Goal: Information Seeking & Learning: Learn about a topic

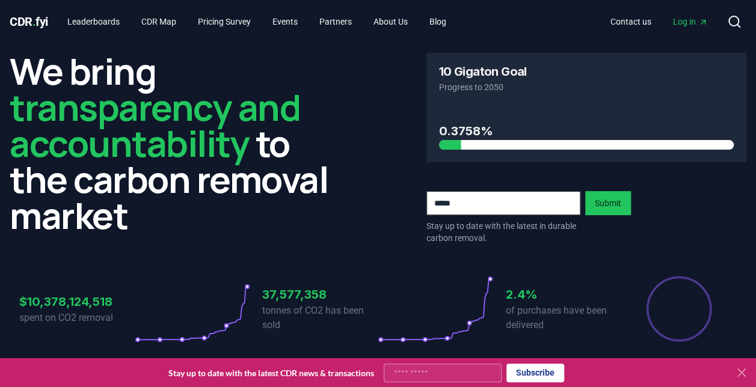
click at [742, 368] on icon at bounding box center [741, 372] width 14 height 14
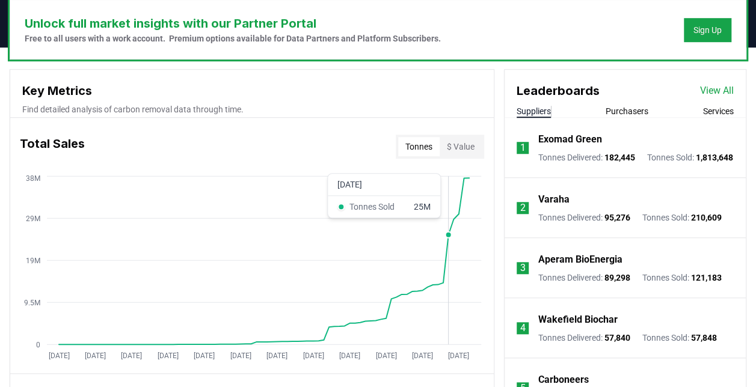
scroll to position [371, 0]
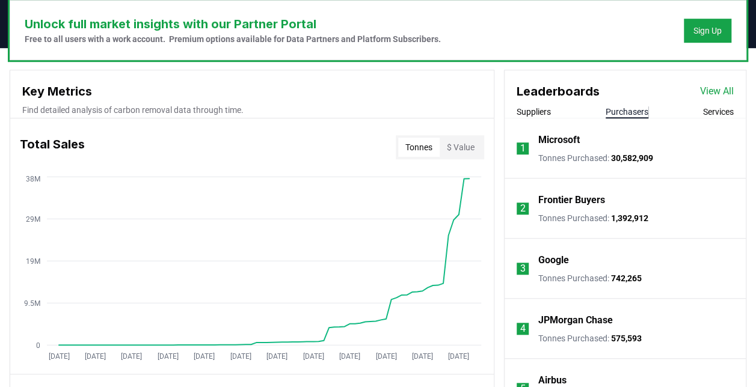
click at [629, 106] on button "Purchasers" at bounding box center [626, 112] width 43 height 12
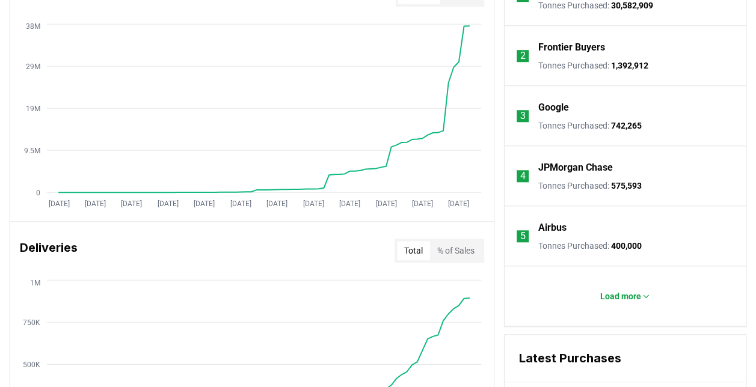
scroll to position [525, 0]
click at [616, 297] on p "Load more" at bounding box center [620, 296] width 41 height 12
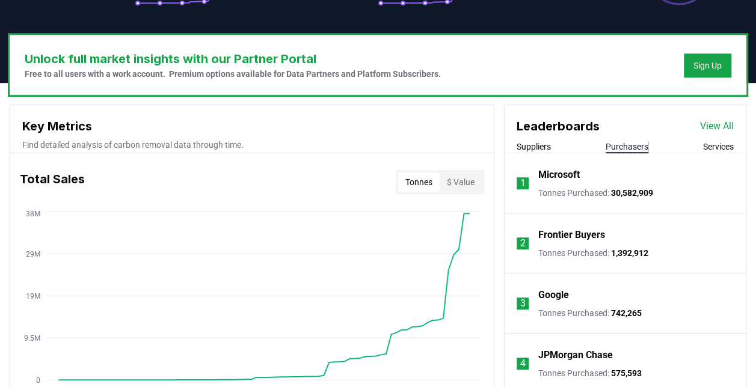
scroll to position [338, 0]
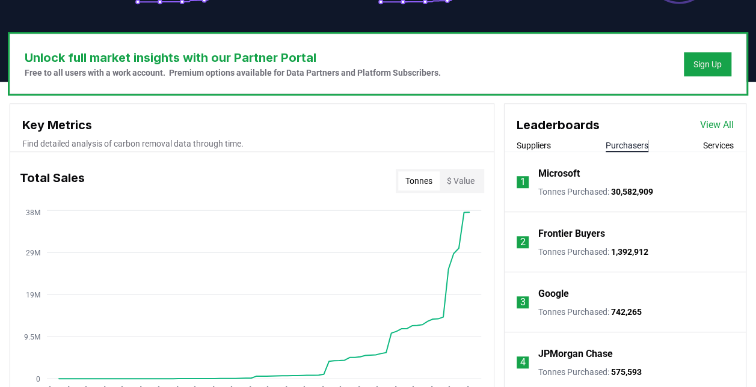
click at [471, 183] on button "$ Value" at bounding box center [460, 180] width 42 height 19
click at [727, 123] on link "View All" at bounding box center [717, 125] width 34 height 14
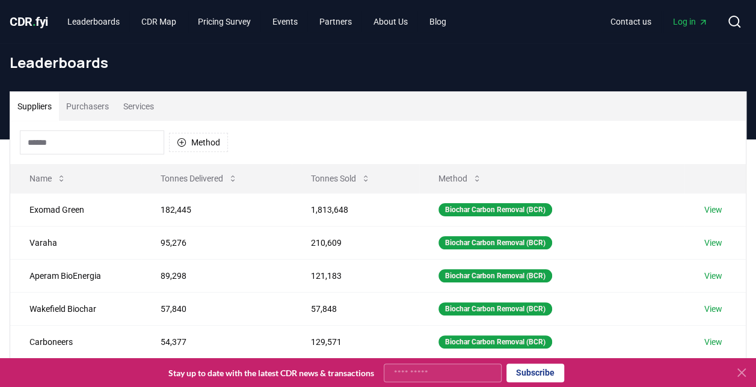
drag, startPoint x: 740, startPoint y: 373, endPoint x: 500, endPoint y: 137, distance: 336.6
click at [500, 137] on div "Method" at bounding box center [377, 142] width 735 height 43
click at [736, 374] on icon at bounding box center [741, 372] width 14 height 14
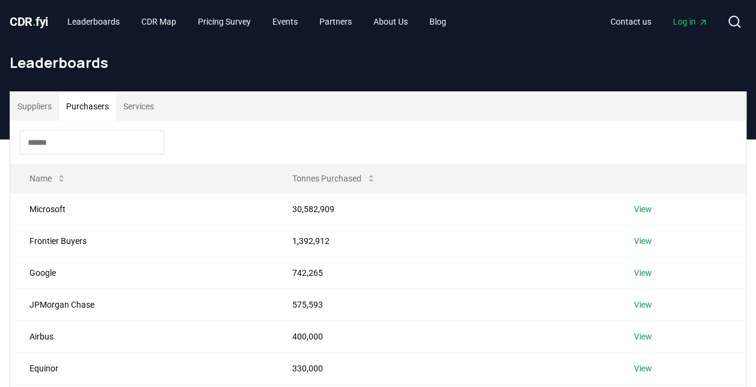
click at [101, 103] on button "Purchasers" at bounding box center [87, 106] width 57 height 29
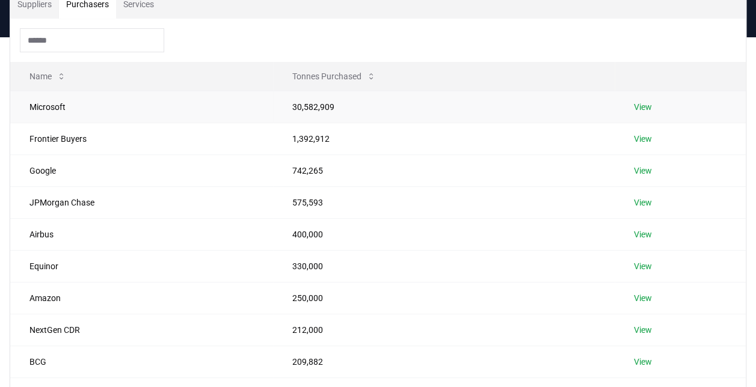
scroll to position [101, 0]
click at [637, 141] on link "View" at bounding box center [643, 140] width 18 height 12
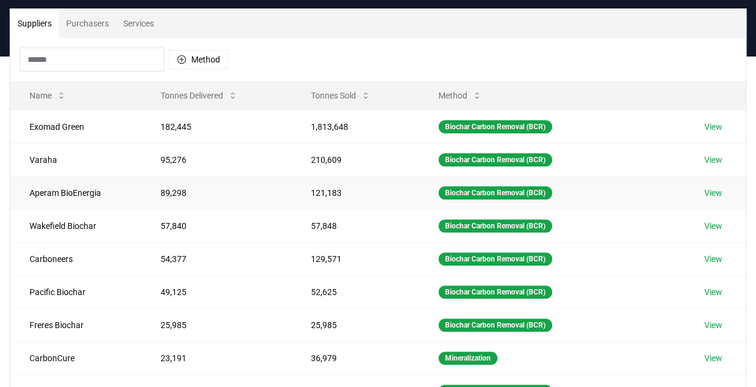
scroll to position [20, 0]
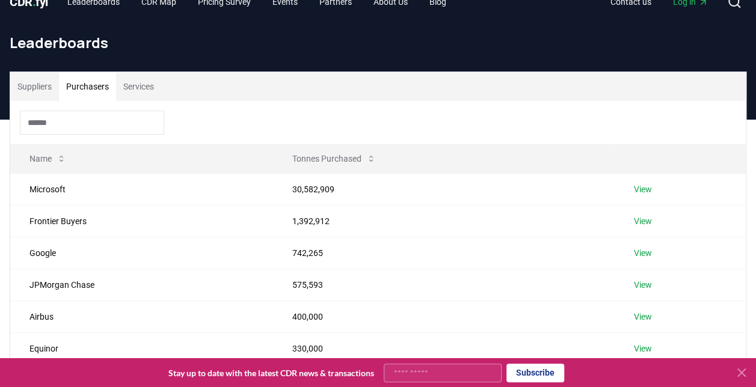
click at [105, 81] on button "Purchasers" at bounding box center [87, 86] width 57 height 29
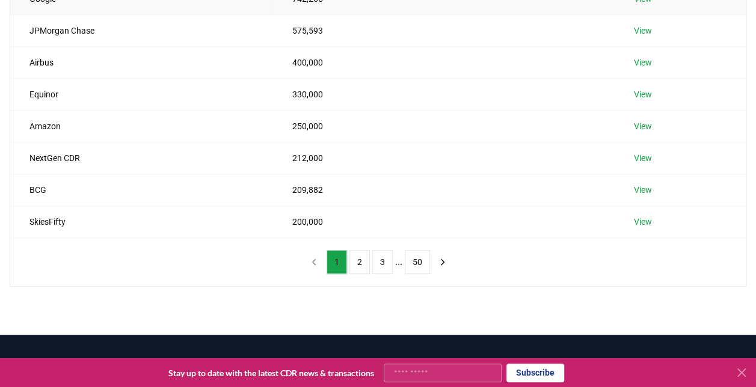
scroll to position [275, 0]
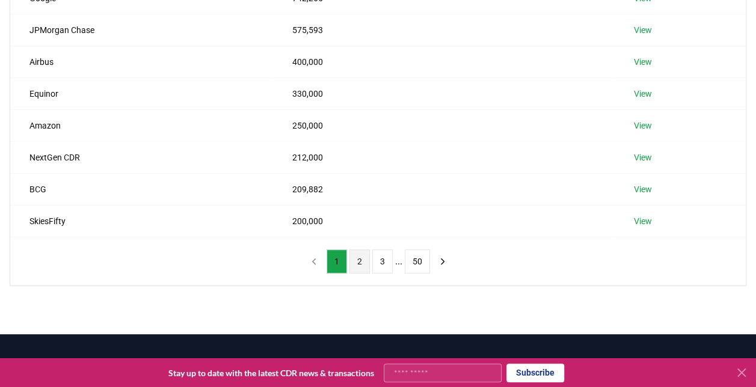
click at [364, 261] on button "2" at bounding box center [359, 261] width 20 height 24
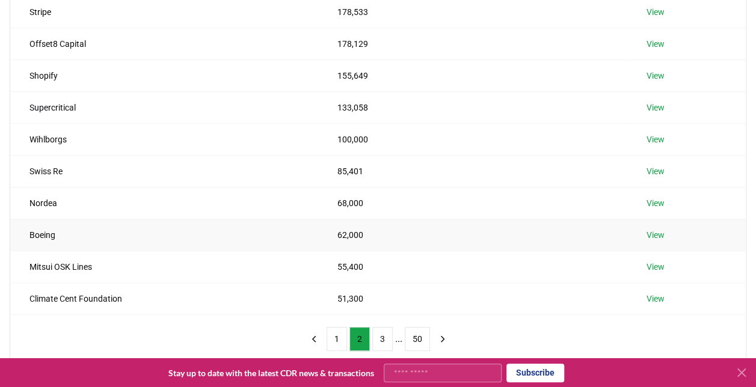
scroll to position [234, 0]
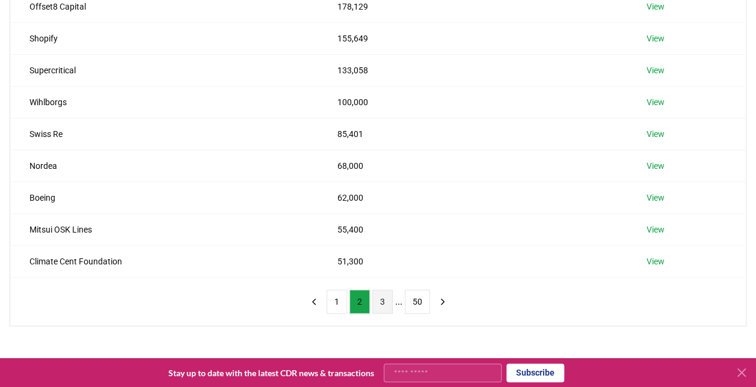
click at [383, 300] on button "3" at bounding box center [382, 302] width 20 height 24
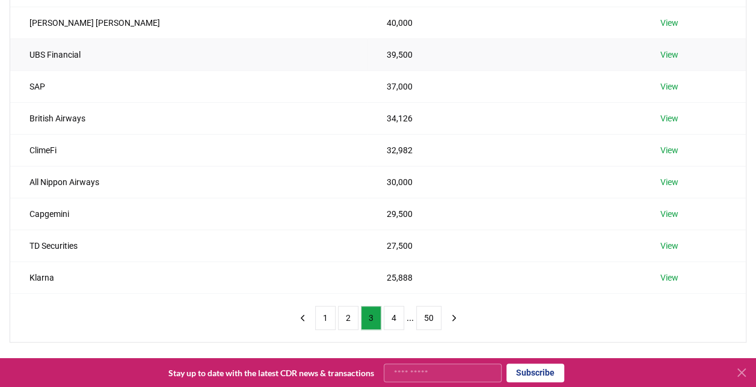
scroll to position [222, 0]
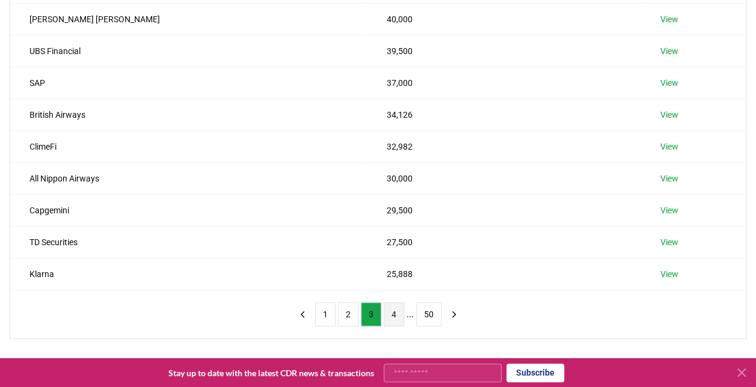
click at [391, 310] on button "4" at bounding box center [393, 314] width 20 height 24
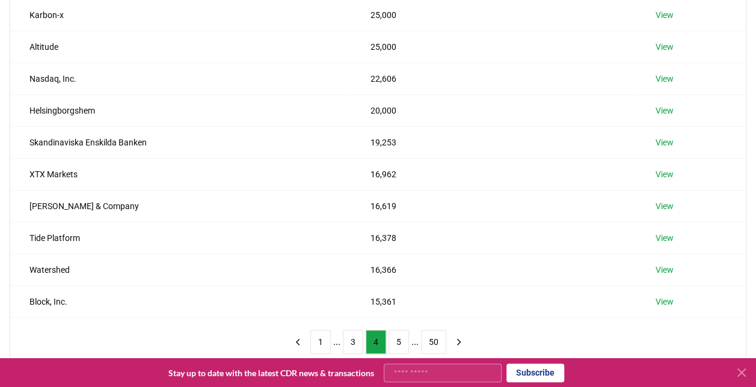
scroll to position [195, 0]
click at [397, 340] on button "5" at bounding box center [398, 341] width 20 height 24
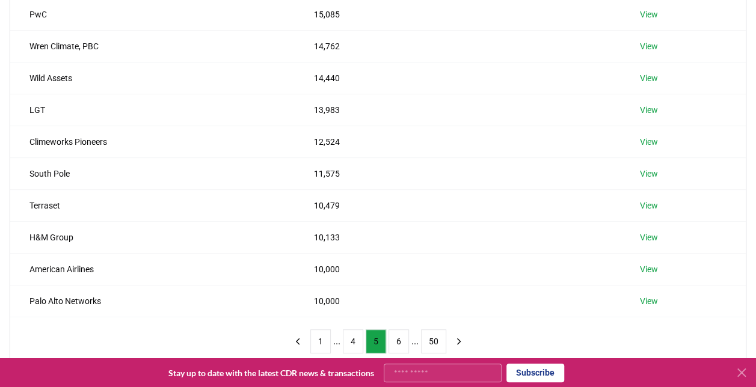
click at [743, 370] on icon at bounding box center [741, 372] width 7 height 7
